Goal: Task Accomplishment & Management: Use online tool/utility

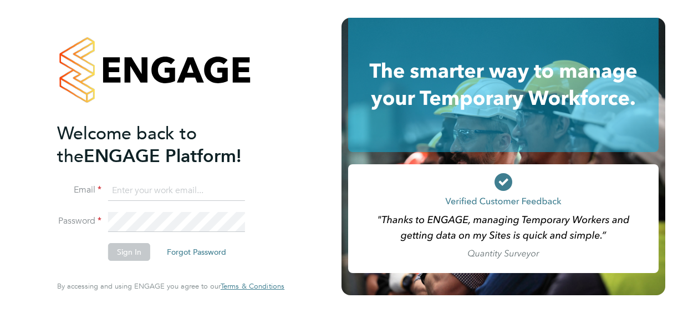
type input "benjamin.mayhew@justice.gov.uk"
click at [120, 248] on button "Sign In" at bounding box center [129, 252] width 42 height 18
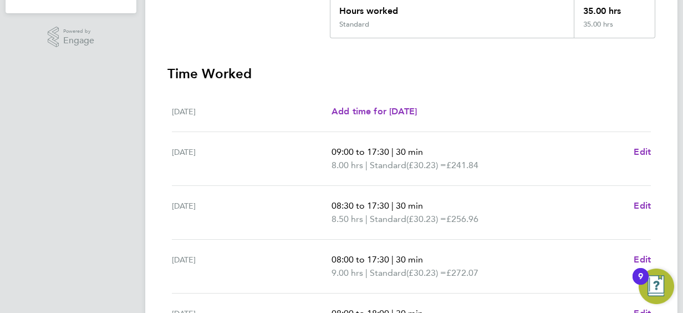
scroll to position [473, 0]
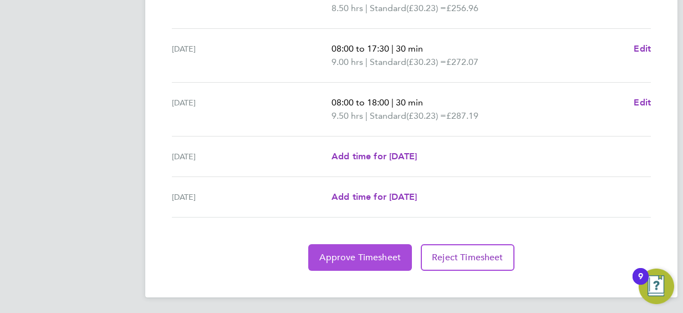
click at [345, 246] on button "Approve Timesheet" at bounding box center [360, 257] width 104 height 27
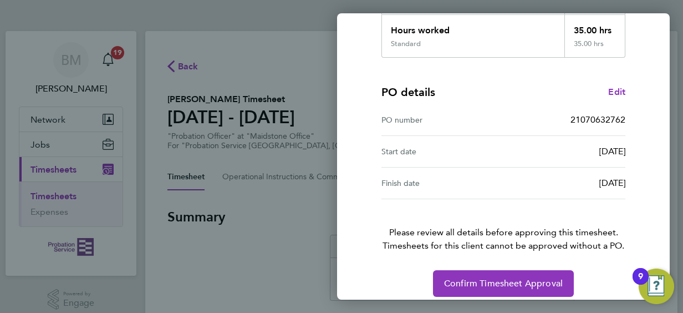
scroll to position [217, 0]
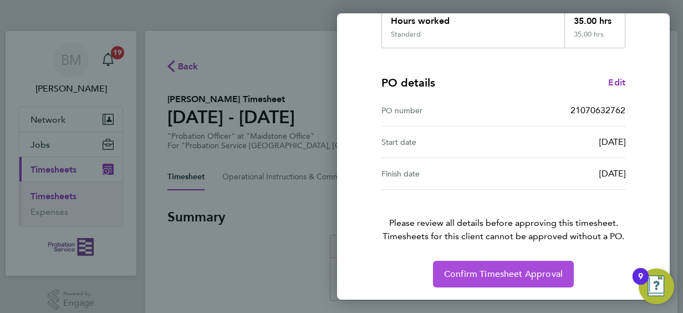
click at [498, 272] on span "Confirm Timesheet Approval" at bounding box center [503, 273] width 119 height 11
